Goal: Transaction & Acquisition: Purchase product/service

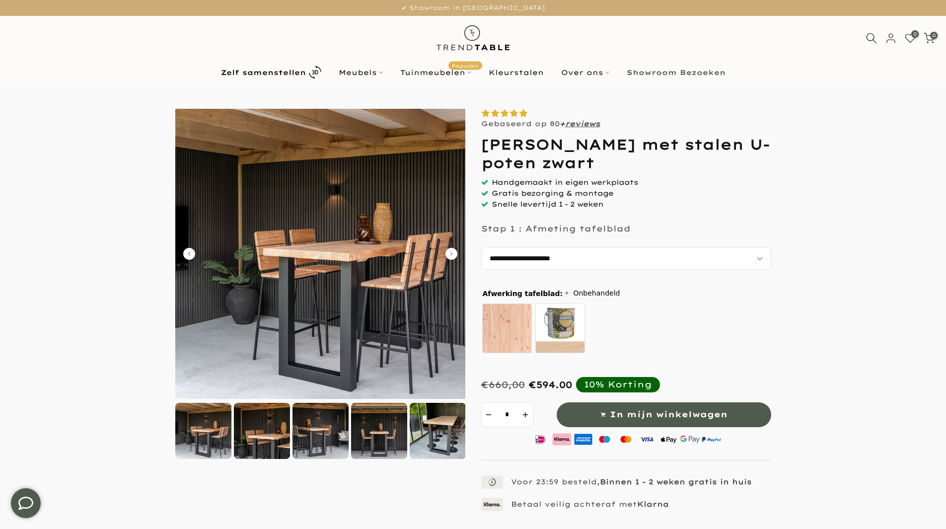
click at [356, 291] on img at bounding box center [320, 254] width 290 height 290
click at [454, 252] on icon "Carousel Next Arrow" at bounding box center [452, 254] width 12 height 12
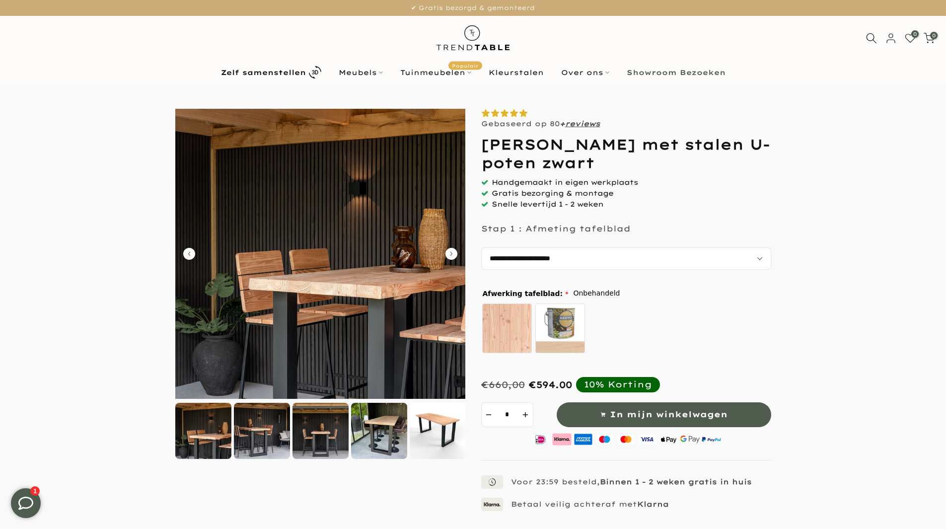
click at [454, 252] on icon "Carousel Next Arrow" at bounding box center [452, 254] width 12 height 12
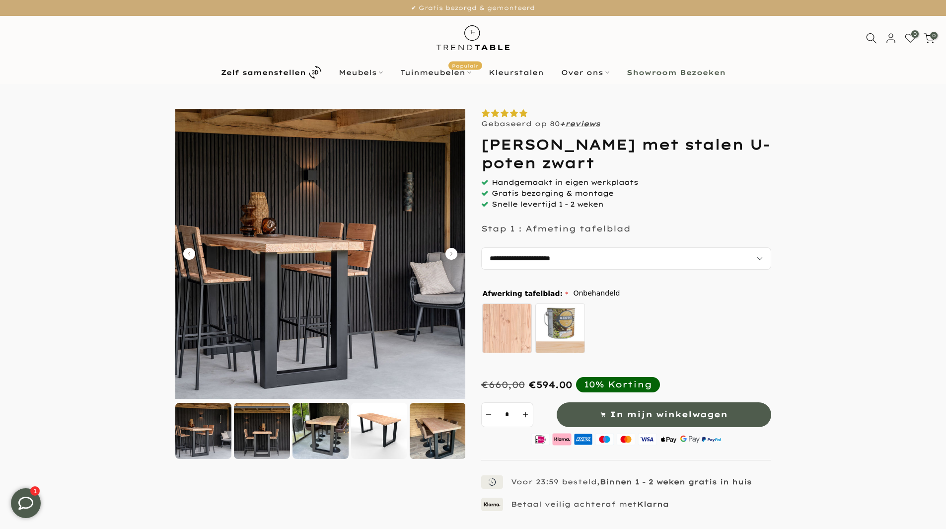
click at [454, 252] on icon "Carousel Next Arrow" at bounding box center [452, 254] width 12 height 12
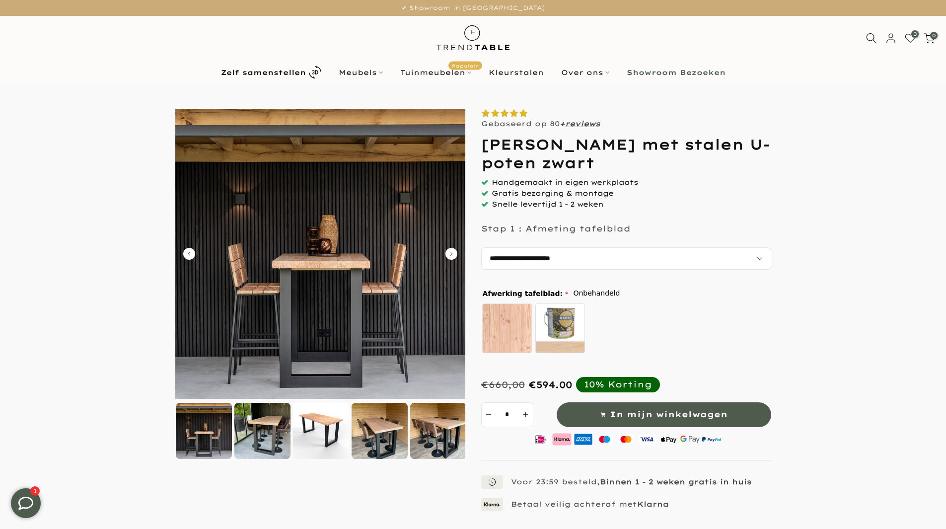
click at [454, 252] on icon "Carousel Next Arrow" at bounding box center [452, 254] width 12 height 12
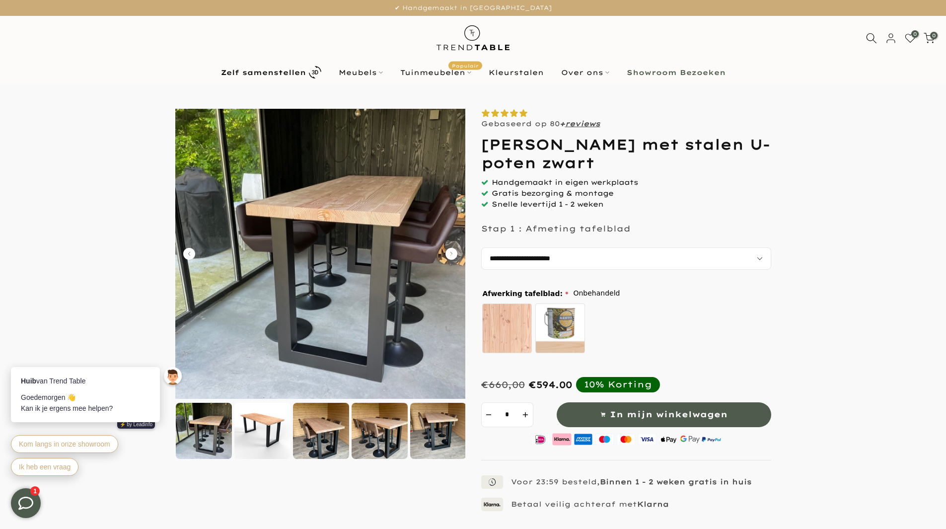
click at [454, 252] on icon "Carousel Next Arrow" at bounding box center [452, 254] width 12 height 12
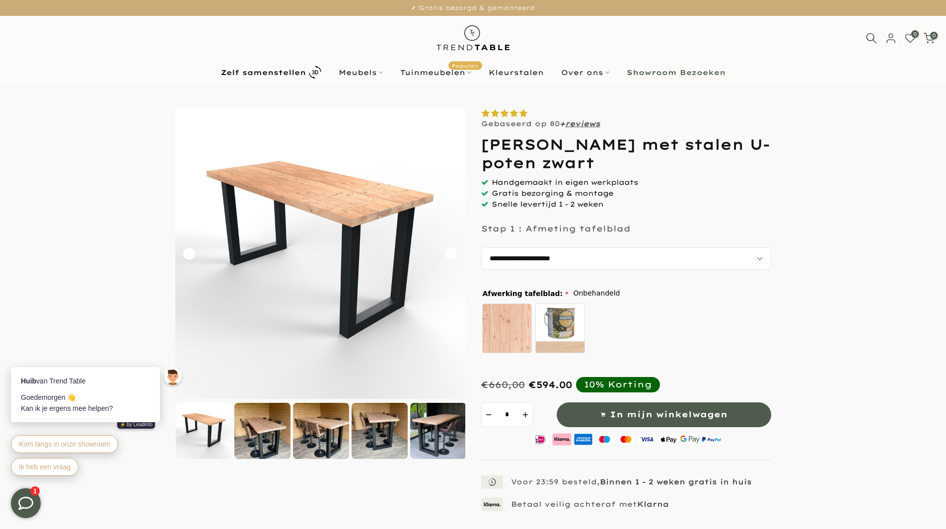
click at [454, 252] on icon "Carousel Next Arrow" at bounding box center [452, 254] width 12 height 12
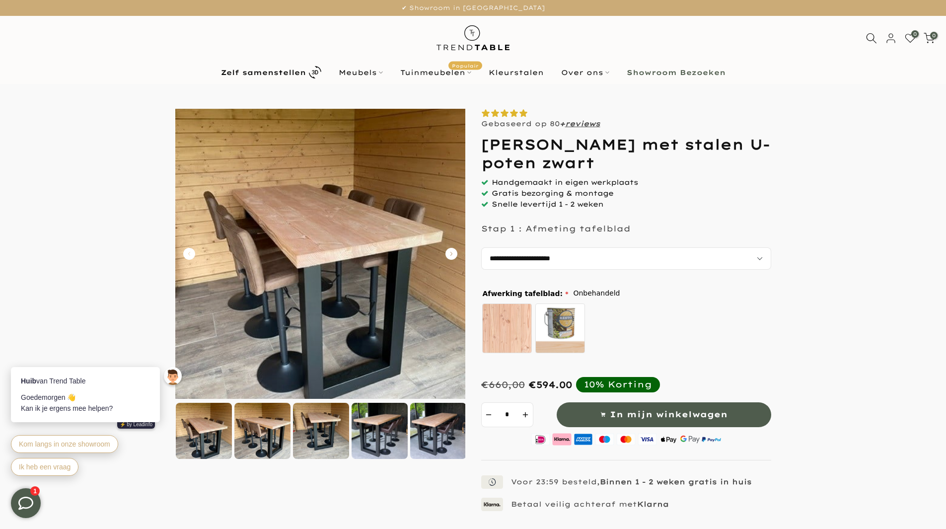
click at [454, 252] on icon "Carousel Next Arrow" at bounding box center [452, 254] width 12 height 12
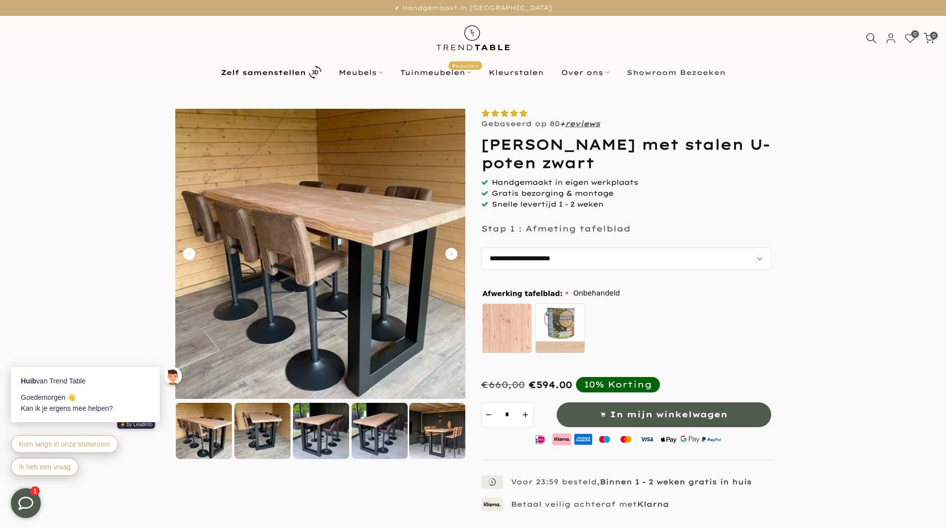
click at [454, 252] on icon "Carousel Next Arrow" at bounding box center [452, 254] width 12 height 12
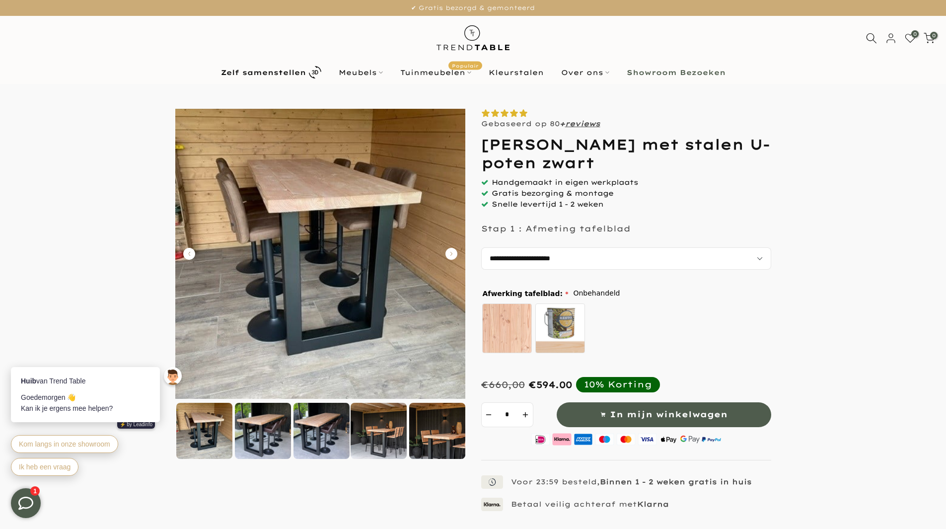
click at [454, 252] on icon "Carousel Next Arrow" at bounding box center [452, 254] width 12 height 12
